Goal: Find specific fact: Find specific fact

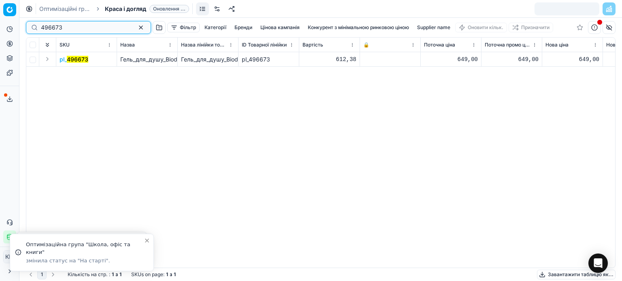
drag, startPoint x: 59, startPoint y: 25, endPoint x: 32, endPoint y: 29, distance: 26.6
click at [32, 29] on div "496673" at bounding box center [88, 27] width 125 height 13
paste input "339260"
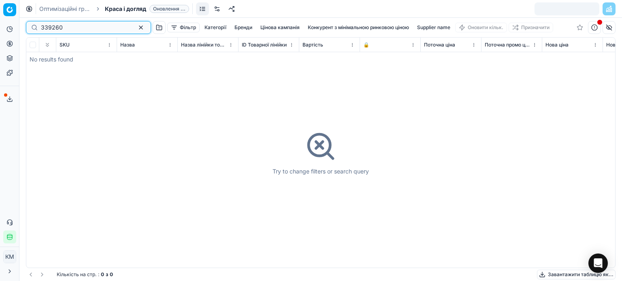
click at [43, 28] on input "339260" at bounding box center [85, 27] width 89 height 8
type input "339260"
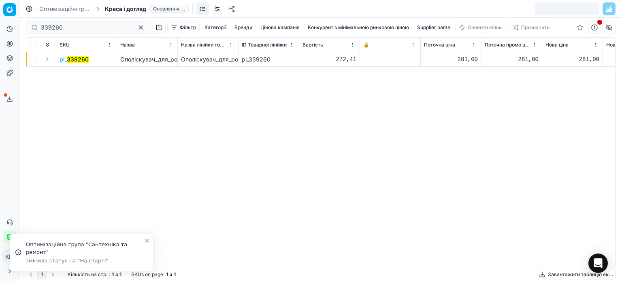
click at [82, 59] on mark "339260" at bounding box center [78, 59] width 22 height 7
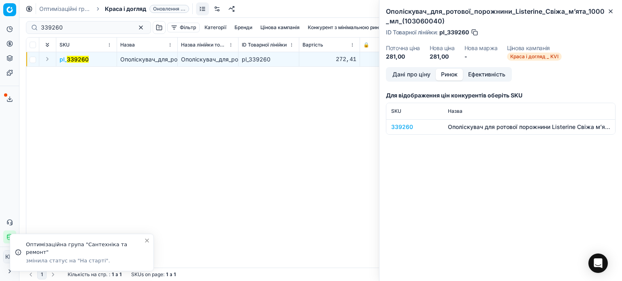
click at [437, 74] on button "Ринок" at bounding box center [448, 75] width 27 height 12
click at [408, 127] on div "339260" at bounding box center [414, 127] width 47 height 8
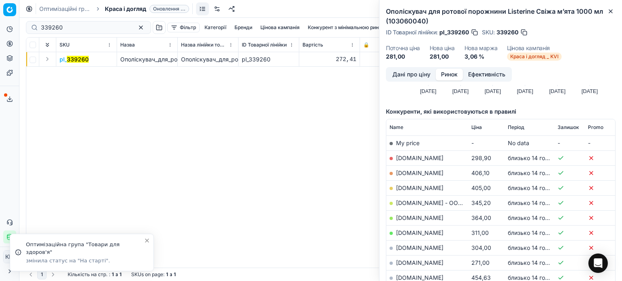
scroll to position [121, 0]
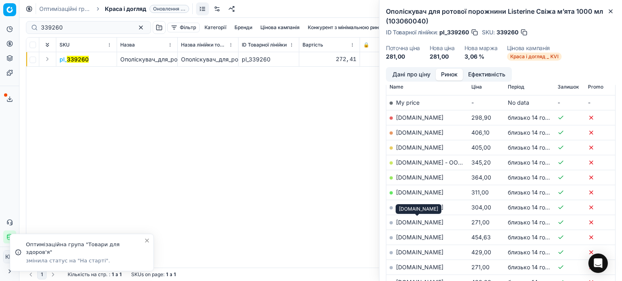
click at [432, 222] on link "[DOMAIN_NAME]" at bounding box center [419, 222] width 47 height 7
